Goal: Participate in discussion: Engage in conversation with other users on a specific topic

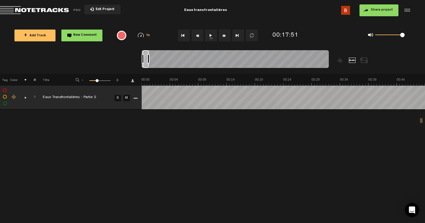
click at [24, 97] on div "comments, stamps & drawings" at bounding box center [23, 98] width 9 height 6
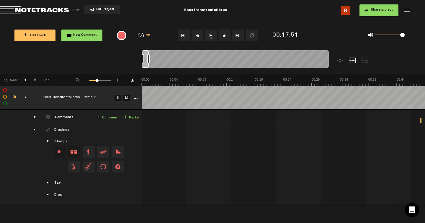
click at [36, 118] on td "Comments + Comment + Marker" at bounding box center [89, 116] width 106 height 12
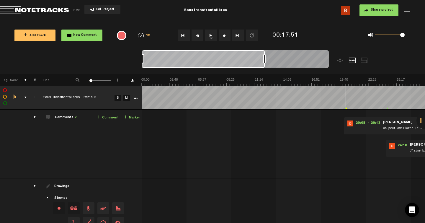
drag, startPoint x: 260, startPoint y: 58, endPoint x: 84, endPoint y: 43, distance: 176.2
click at [84, 21] on div "Loading... 100% + Add Track New Comment 1x 0.25x 0.5x 0.75x 1x 1.25x 1.5x 1.75x…" at bounding box center [212, 21] width 425 height 0
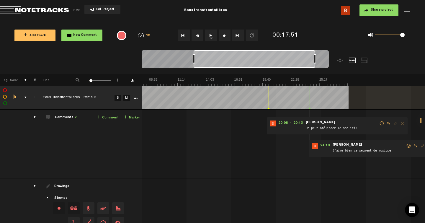
drag, startPoint x: 180, startPoint y: 63, endPoint x: 231, endPoint y: 51, distance: 52.4
click at [231, 51] on div at bounding box center [255, 59] width 122 height 18
click at [267, 107] on icon at bounding box center [268, 108] width 2 height 3
click at [388, 122] on span "Reply to comment" at bounding box center [388, 123] width 7 height 4
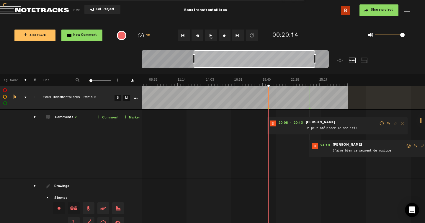
click at [388, 123] on span "Reply to comment" at bounding box center [388, 123] width 7 height 4
click at [276, 154] on div "20:08 - 20:13 • Denis Lord: "On peut améliorer le son ici?" Denis Lord On peut …" at bounding box center [206, 146] width 283 height 64
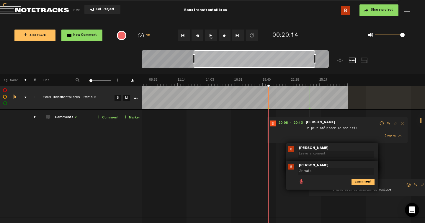
type textarea "Je vais"
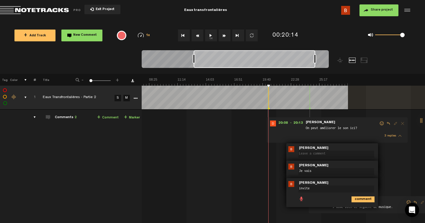
type textarea "inviter"
click at [318, 175] on textarea "Je vais" at bounding box center [337, 171] width 76 height 7
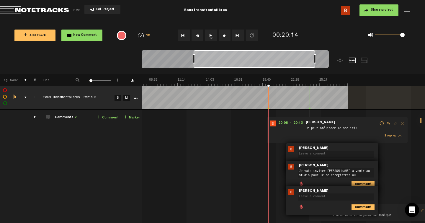
type textarea "Je vais inviter Alex a venir au studio pour le re enregistrer oui"
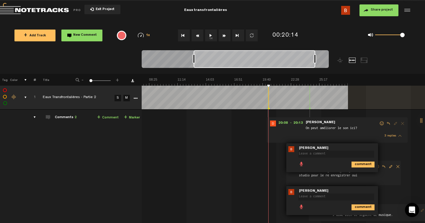
click at [330, 196] on textarea at bounding box center [337, 196] width 76 height 7
click at [291, 191] on img at bounding box center [292, 192] width 6 height 6
click at [276, 162] on div "20:08 - 20:13 • Denis Lord: "On peut améliorer le son ici?" Denis Lord On peut …" at bounding box center [206, 178] width 283 height 128
click at [364, 165] on icon "comment" at bounding box center [363, 165] width 23 height 6
click at [365, 207] on icon "comment" at bounding box center [363, 207] width 23 height 6
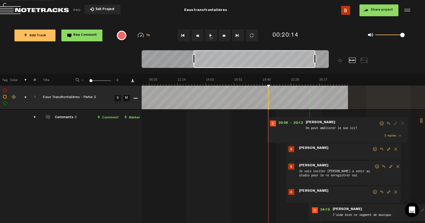
click at [398, 192] on span "Delete comment" at bounding box center [396, 192] width 7 height 4
click at [396, 192] on span "Delete comment" at bounding box center [396, 192] width 7 height 4
click at [396, 150] on span "Delete comment" at bounding box center [396, 149] width 7 height 4
click at [319, 150] on span "Benjamin Lavigne" at bounding box center [314, 148] width 31 height 4
click at [313, 147] on span "Benjamin Lavigne" at bounding box center [314, 148] width 31 height 4
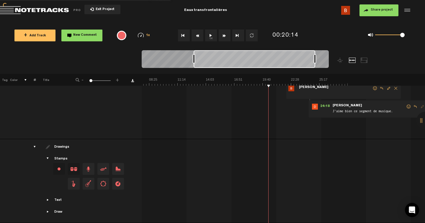
scroll to position [0, 0]
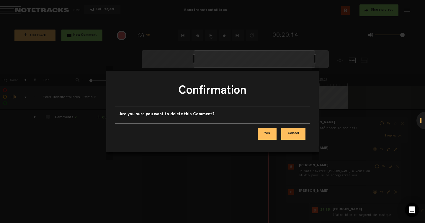
click at [263, 132] on button "Yes" at bounding box center [267, 134] width 19 height 12
click at [268, 134] on button "Yes" at bounding box center [267, 134] width 19 height 12
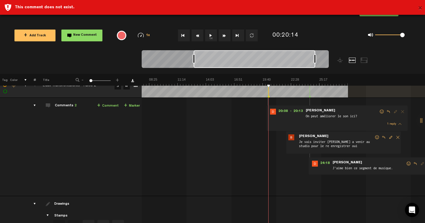
click at [421, 8] on button "×" at bounding box center [420, 9] width 4 height 12
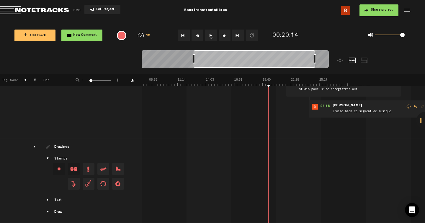
scroll to position [0, 0]
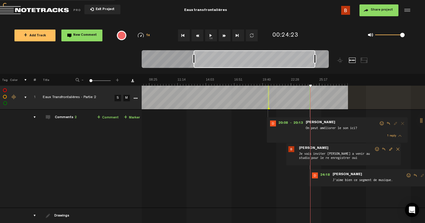
click at [216, 32] on button "1x" at bounding box center [211, 36] width 12 height 12
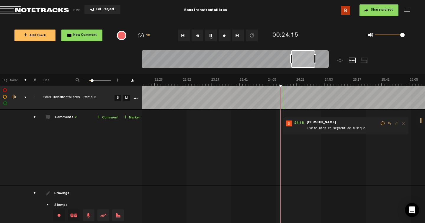
scroll to position [0, 1805]
drag, startPoint x: 193, startPoint y: 58, endPoint x: 291, endPoint y: 58, distance: 97.8
click at [291, 58] on div at bounding box center [291, 58] width 2 height 9
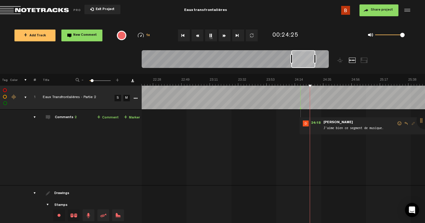
click at [211, 35] on button "1x" at bounding box center [211, 36] width 12 height 12
click at [266, 151] on td "1 Eaux Transfrontalières - Partie 2 S M Eaux Transfrontalières - Partie 2 by …" at bounding box center [284, 148] width 284 height 76
click at [214, 134] on td "1 Eaux Transfrontalières - Partie 2 S M Eaux Transfrontalières - Partie 2 by …" at bounding box center [284, 148] width 284 height 76
